Goal: Check status: Check status

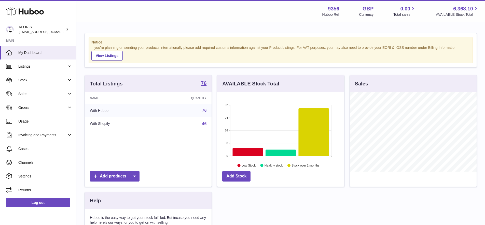
scroll to position [79, 127]
click at [28, 93] on span "Sales" at bounding box center [42, 94] width 49 height 5
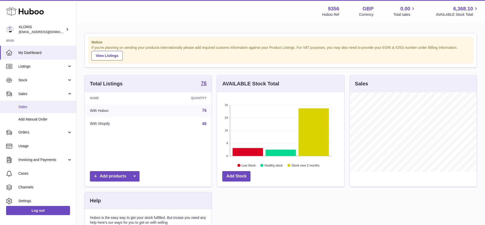
click at [29, 105] on span "Sales" at bounding box center [45, 107] width 54 height 5
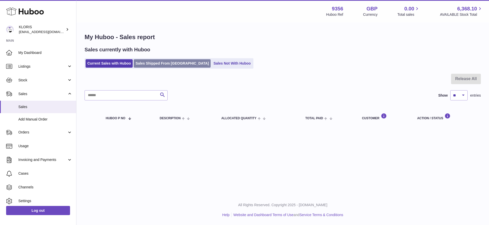
click at [161, 64] on link "Sales Shipped From [GEOGRAPHIC_DATA]" at bounding box center [172, 63] width 77 height 8
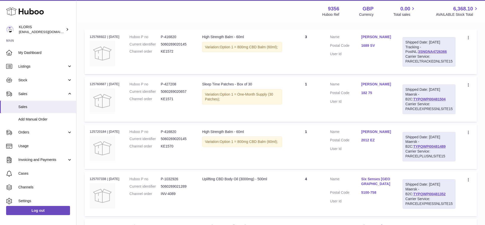
scroll to position [120, 0]
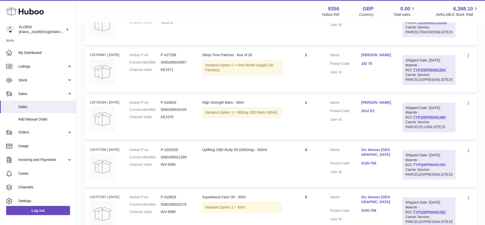
click at [413, 163] on link "TYPQWPI00481352" at bounding box center [429, 165] width 32 height 4
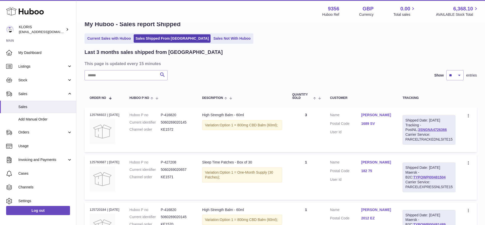
scroll to position [0, 0]
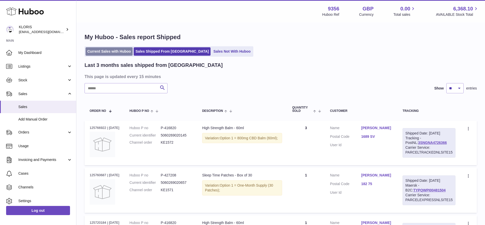
click at [115, 51] on link "Current Sales with Huboo" at bounding box center [108, 51] width 47 height 8
